Goal: Complete application form

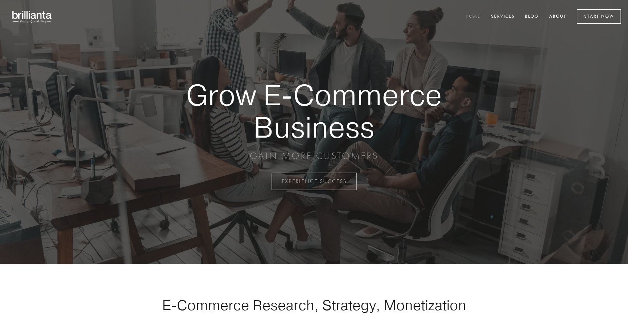
scroll to position [1781, 0]
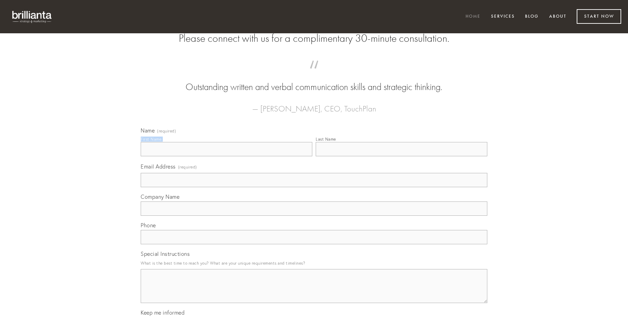
type input "[US_STATE][PERSON_NAME]"
click at [401, 156] on input "Last Name" at bounding box center [402, 149] width 172 height 14
type input "[US_STATE][PERSON_NAME]"
click at [314, 187] on input "Email Address (required)" at bounding box center [314, 180] width 347 height 14
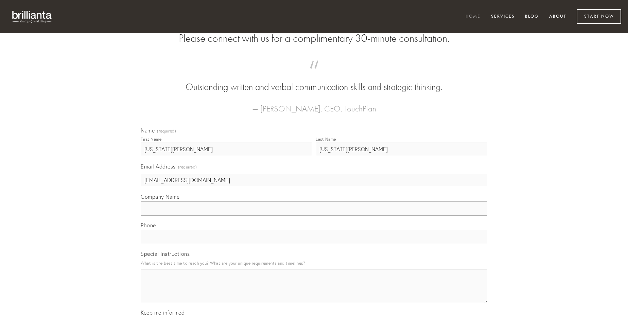
type input "[EMAIL_ADDRESS][DOMAIN_NAME]"
click at [314, 216] on input "Company Name" at bounding box center [314, 208] width 347 height 14
type input "theologus"
click at [314, 244] on input "text" at bounding box center [314, 237] width 347 height 14
click at [314, 292] on textarea "Special Instructions" at bounding box center [314, 286] width 347 height 34
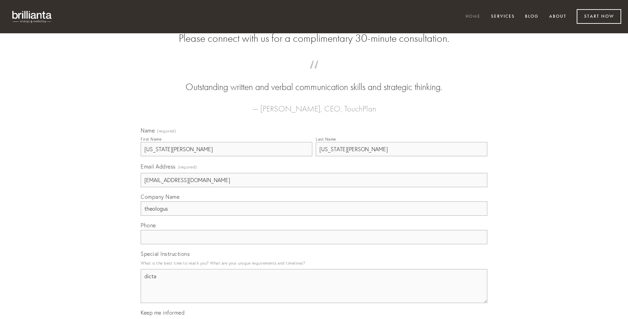
type textarea "dicta"
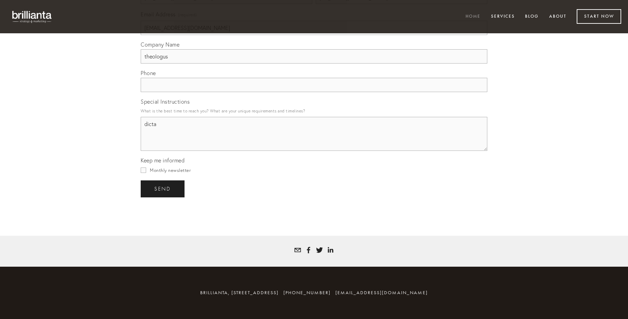
click at [163, 189] on span "send" at bounding box center [162, 189] width 17 height 6
